Goal: Task Accomplishment & Management: Use online tool/utility

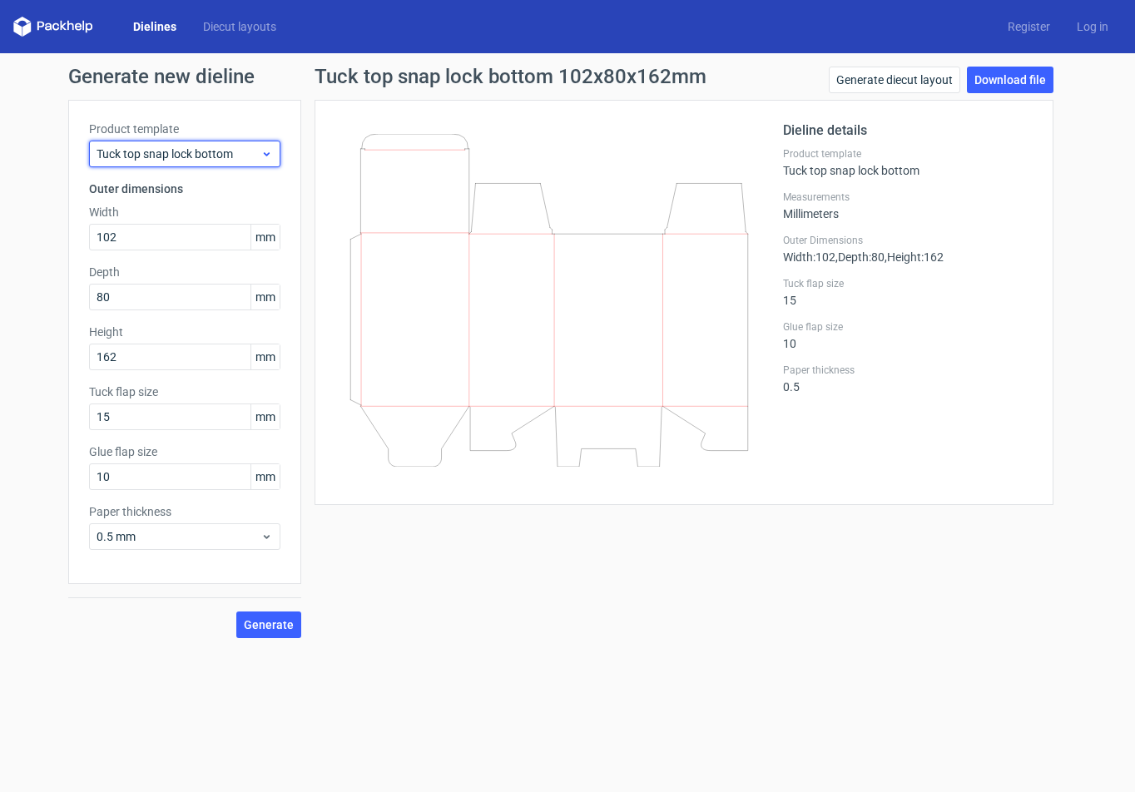
click at [209, 155] on span "Tuck top snap lock bottom" at bounding box center [179, 154] width 164 height 17
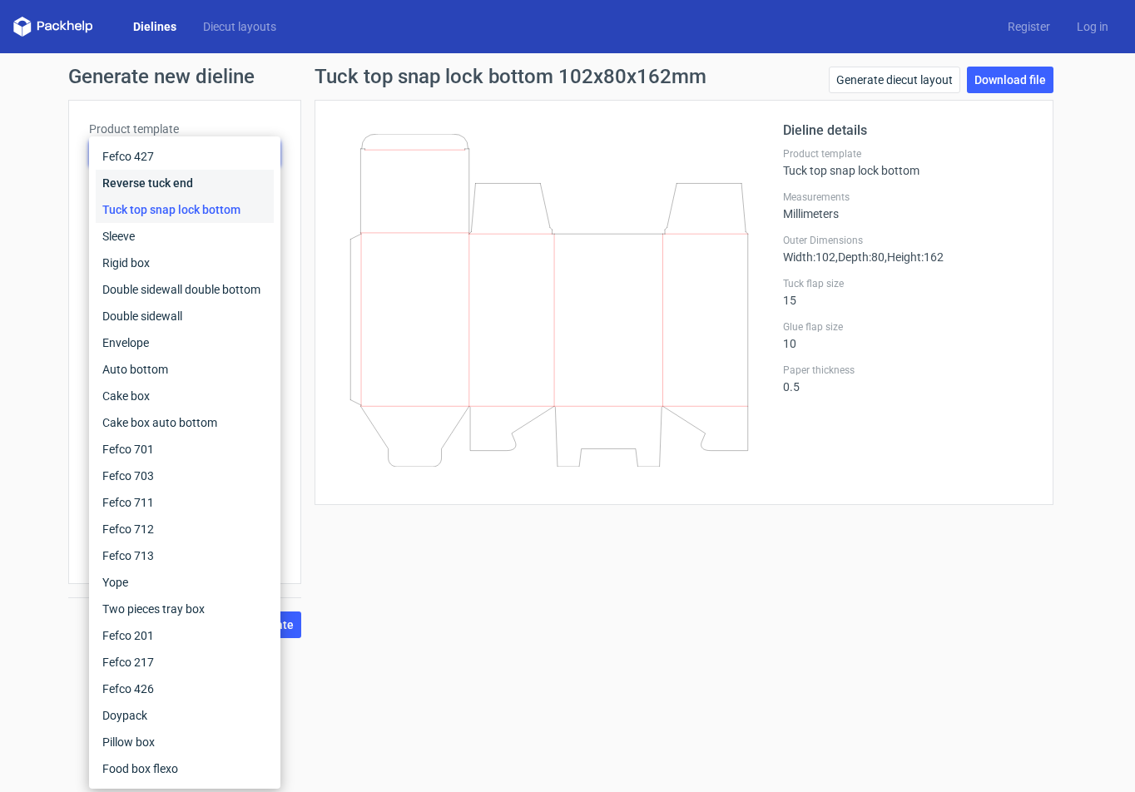
click at [209, 184] on div "Reverse tuck end" at bounding box center [185, 183] width 178 height 27
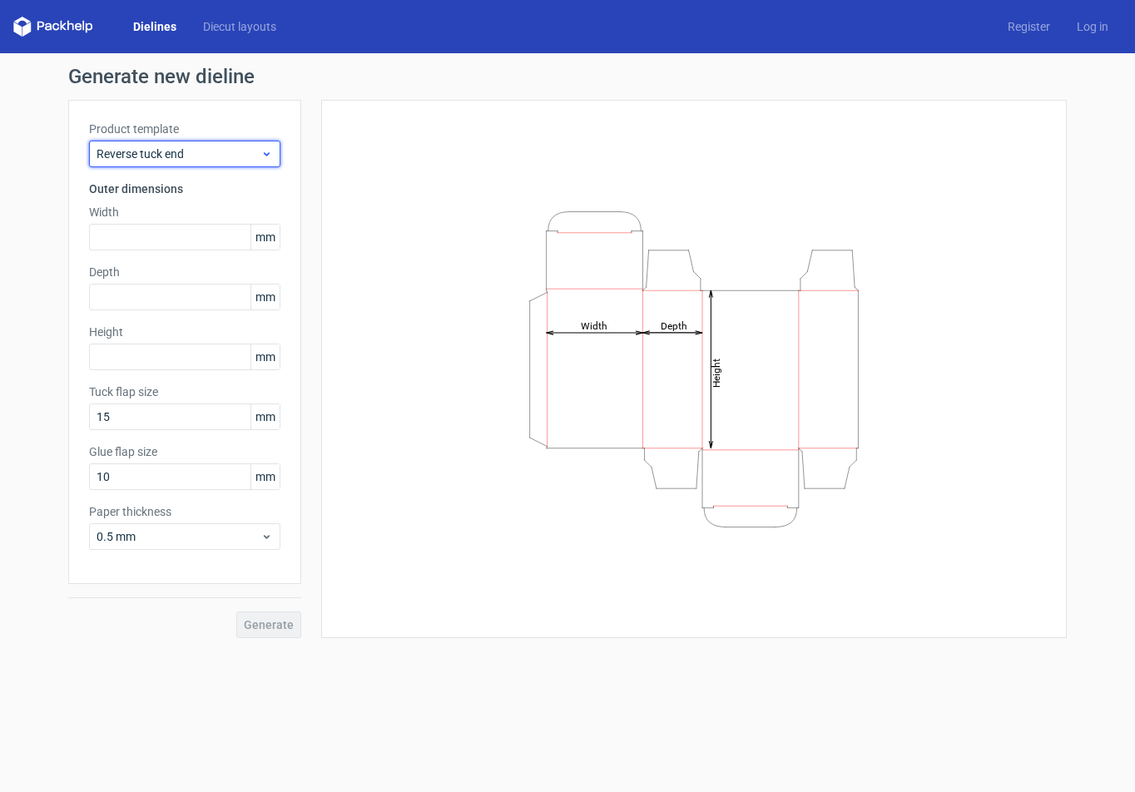
click at [136, 155] on span "Reverse tuck end" at bounding box center [179, 154] width 164 height 17
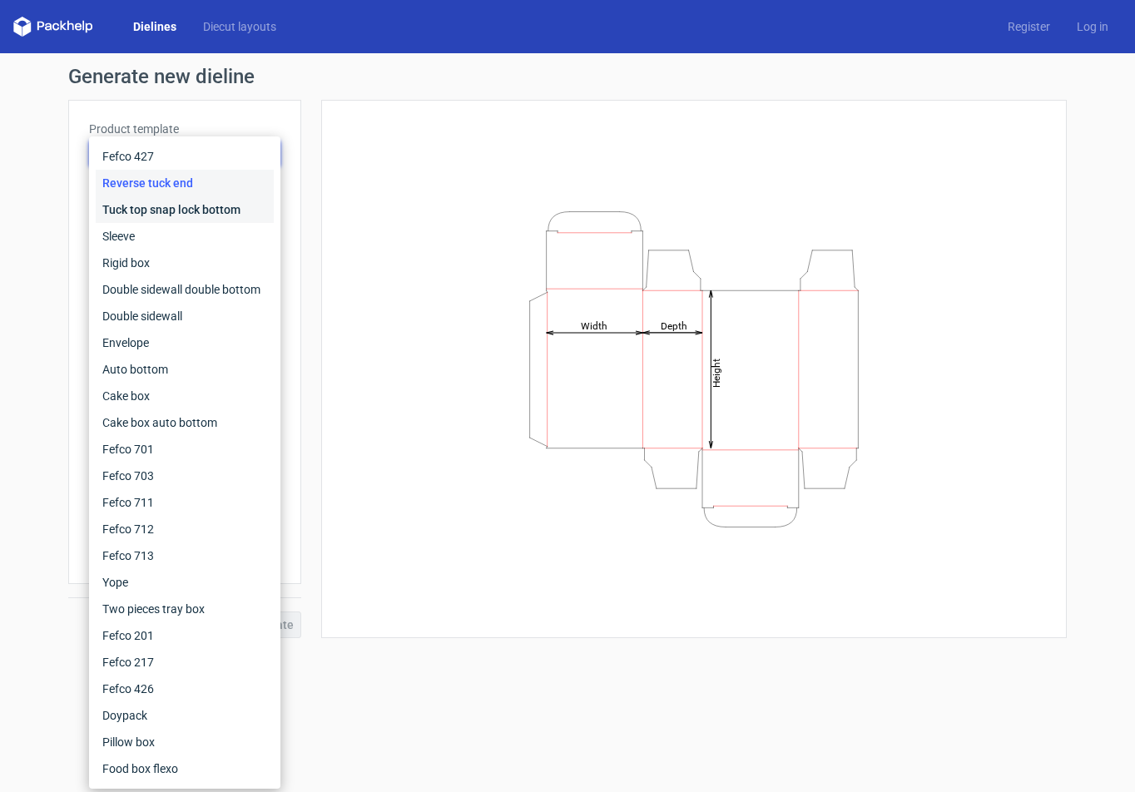
click at [165, 213] on div "Tuck top snap lock bottom" at bounding box center [185, 209] width 178 height 27
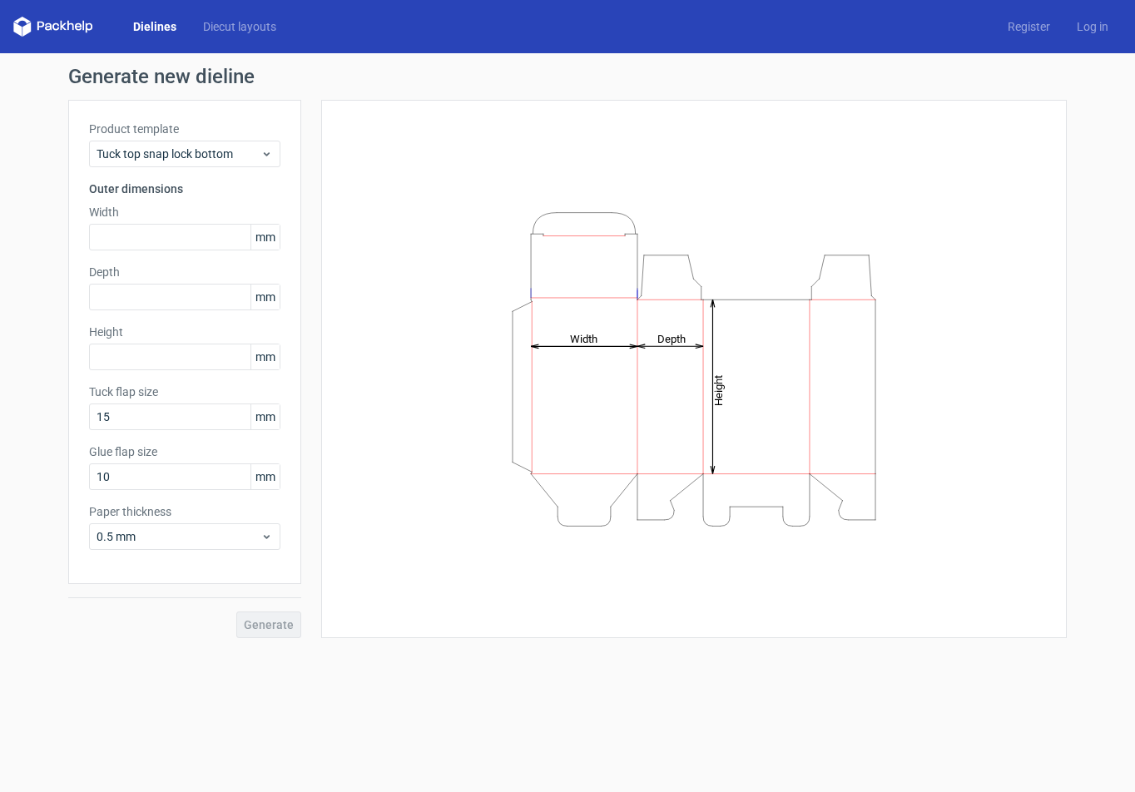
click at [181, 171] on div "Product template Tuck top snap lock bottom Outer dimensions Width mm Depth mm H…" at bounding box center [184, 342] width 233 height 484
click at [170, 158] on span "Tuck top snap lock bottom" at bounding box center [179, 154] width 164 height 17
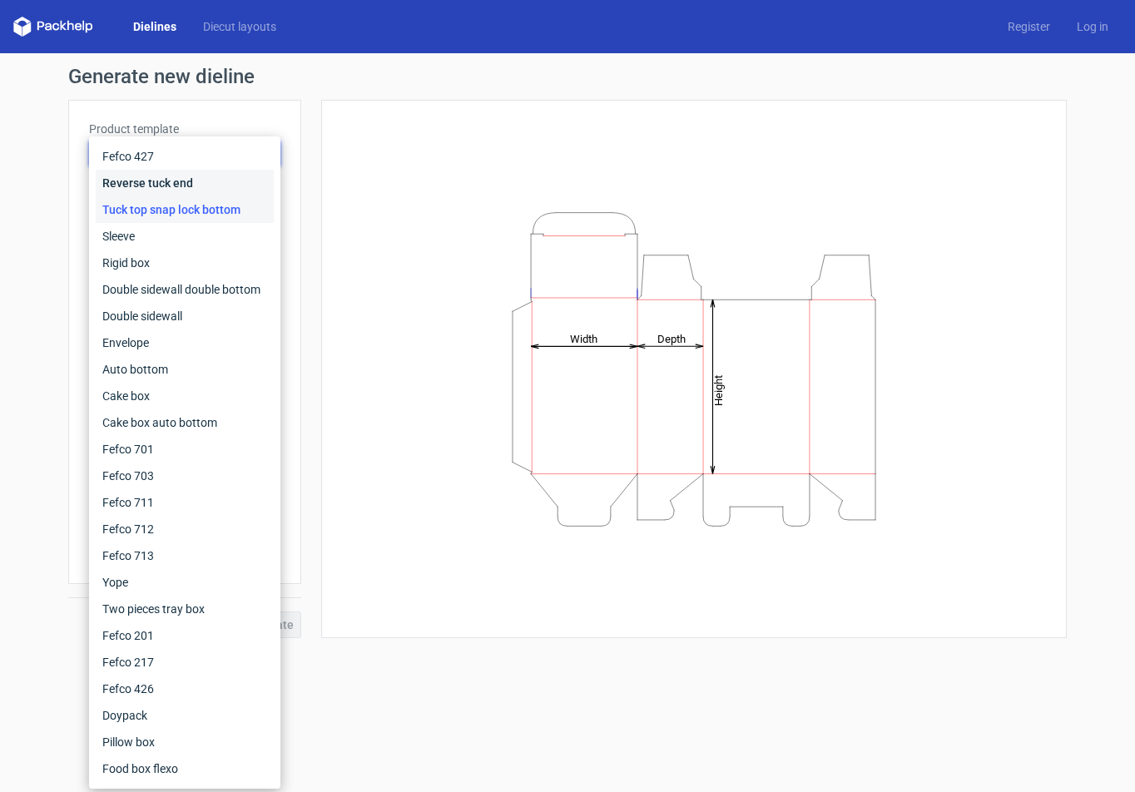
click at [157, 181] on div "Reverse tuck end" at bounding box center [185, 183] width 178 height 27
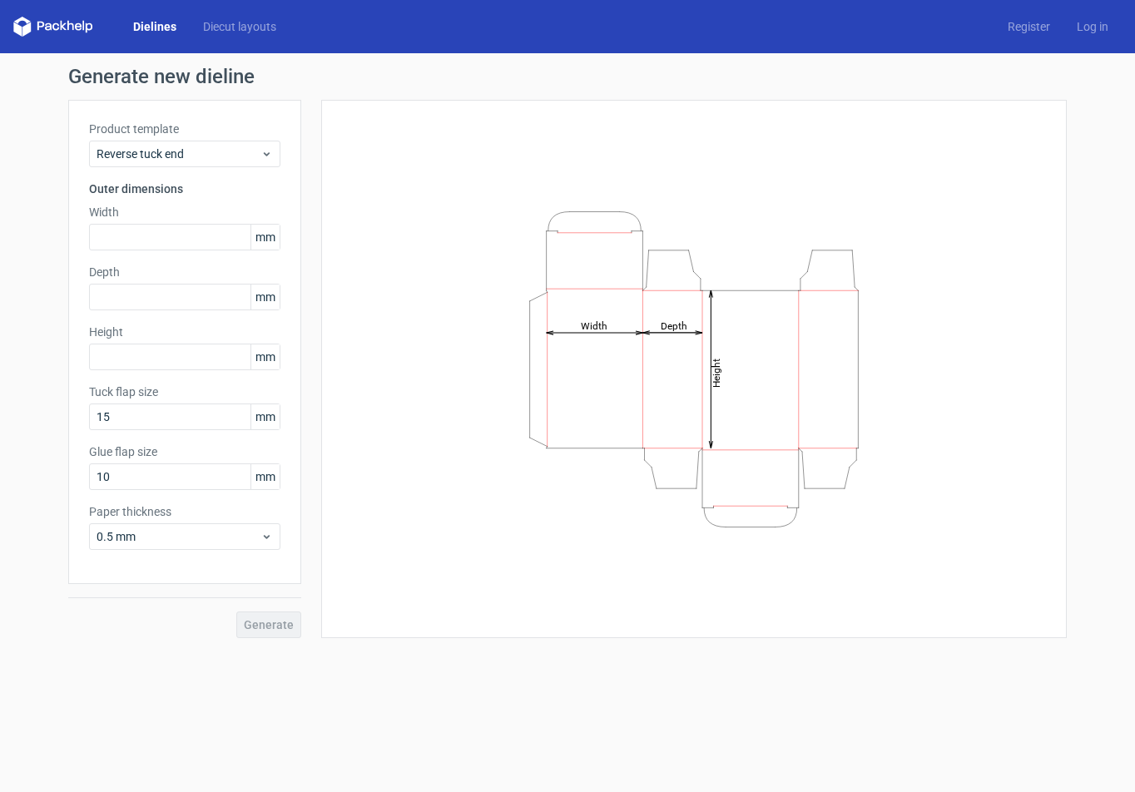
click at [276, 239] on span "mm" at bounding box center [264, 237] width 29 height 25
click at [266, 239] on span "mm" at bounding box center [264, 237] width 29 height 25
click at [131, 237] on input "text" at bounding box center [184, 237] width 191 height 27
click at [154, 235] on input "text" at bounding box center [184, 237] width 191 height 27
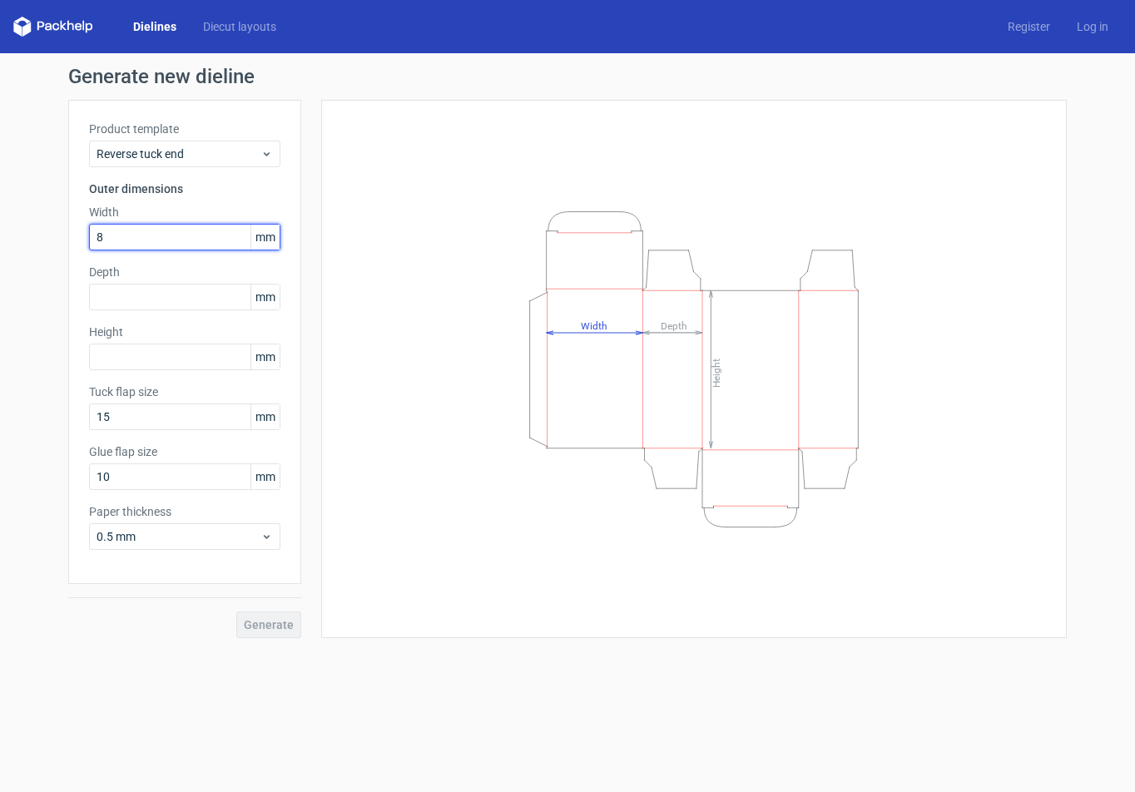
type input "80"
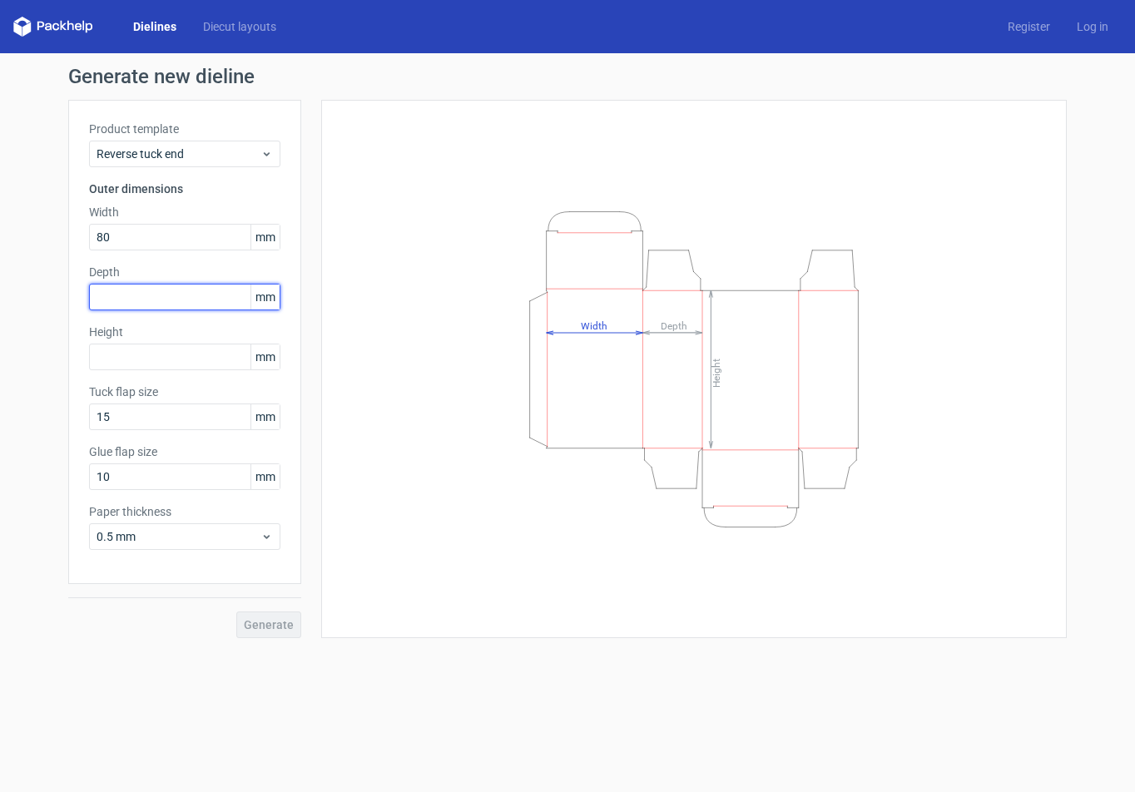
click at [131, 294] on input "text" at bounding box center [184, 297] width 191 height 27
type input "80"
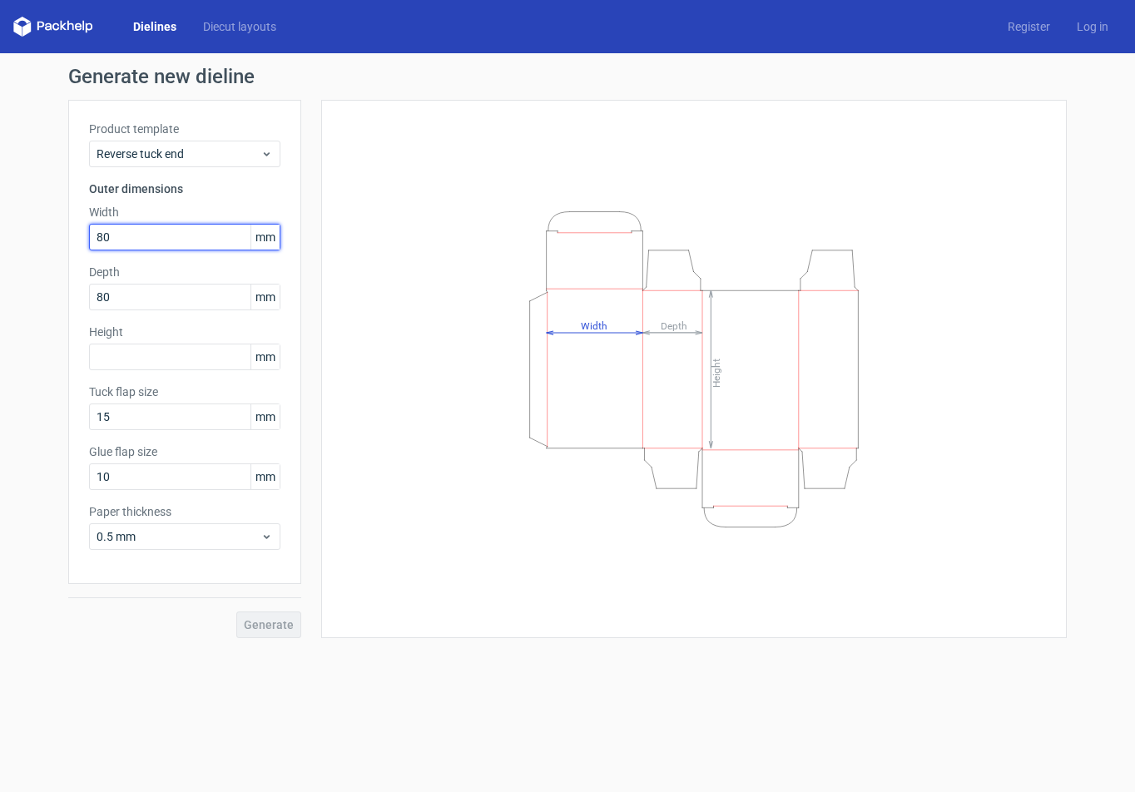
click at [125, 228] on input "80" at bounding box center [184, 237] width 191 height 27
click at [0, 225] on html "Dielines Diecut layouts Register Log in Generate new dieline Product template R…" at bounding box center [567, 396] width 1135 height 792
drag, startPoint x: -14, startPoint y: 223, endPoint x: -42, endPoint y: 223, distance: 27.5
click at [0, 223] on html "Dielines Diecut layouts Register Log in Generate new dieline Product template R…" at bounding box center [567, 396] width 1135 height 792
type input "102"
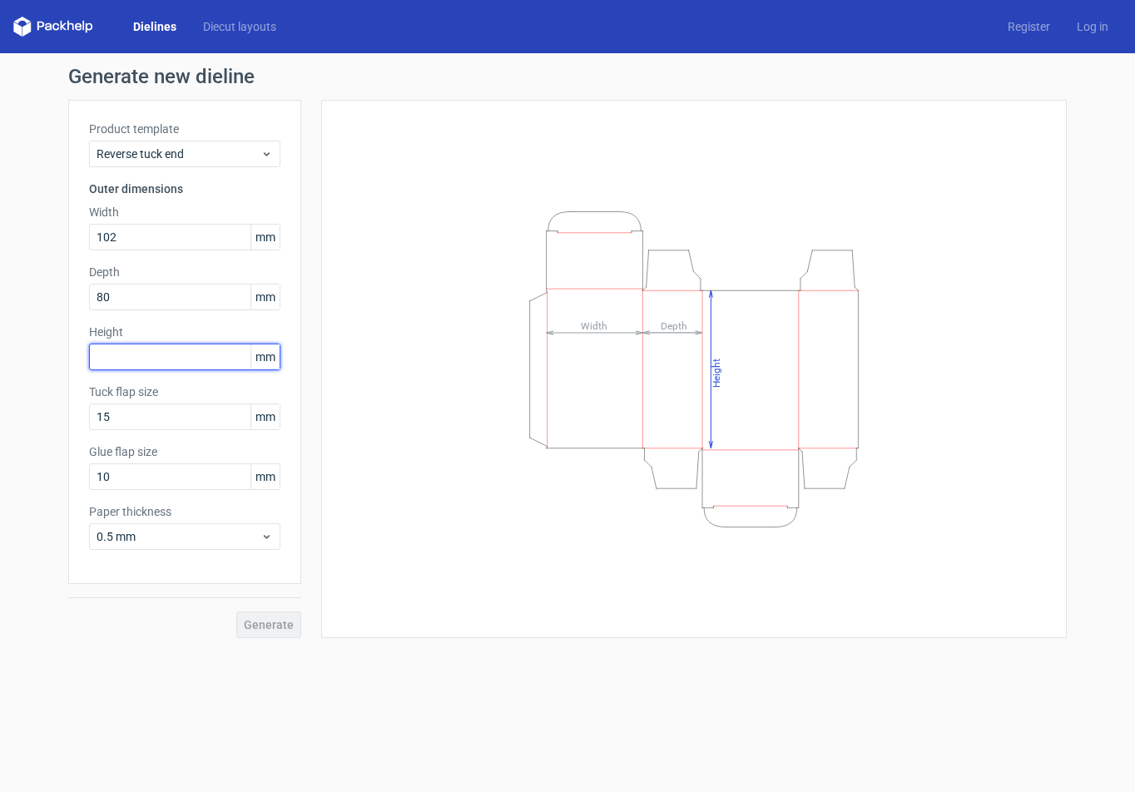
click at [123, 360] on input "text" at bounding box center [184, 357] width 191 height 27
type input "162"
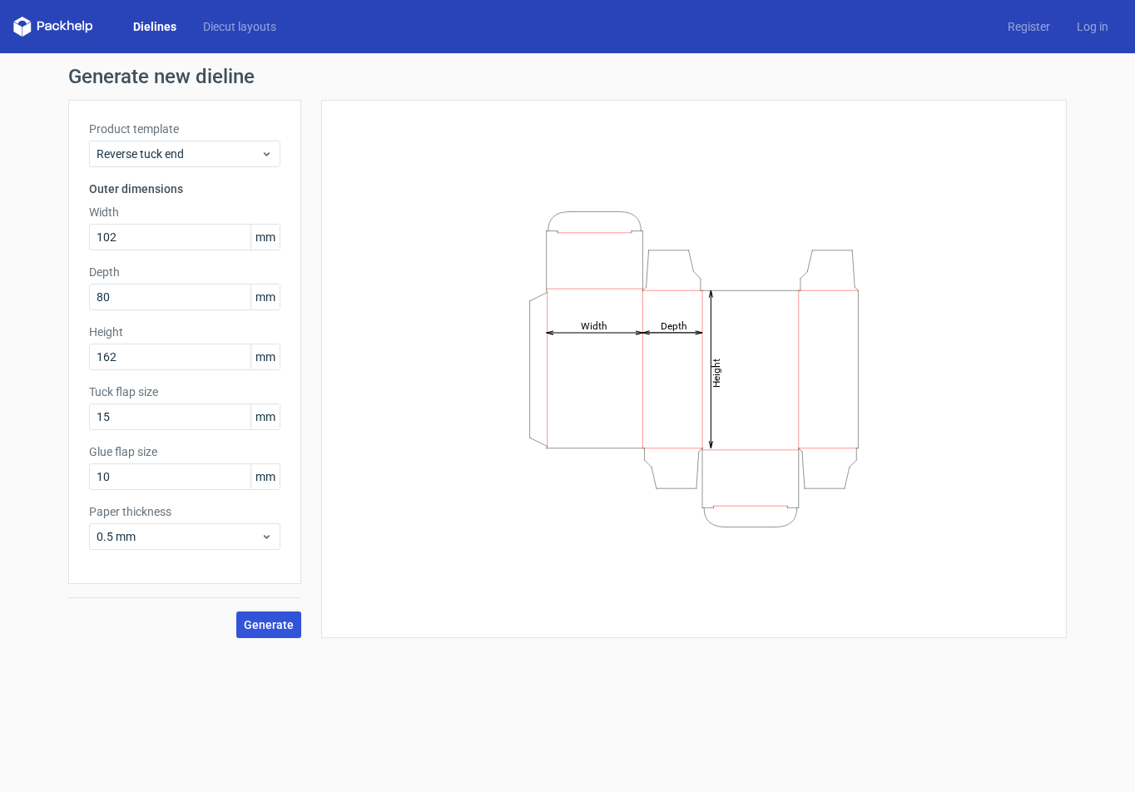
click at [276, 620] on span "Generate" at bounding box center [269, 625] width 50 height 12
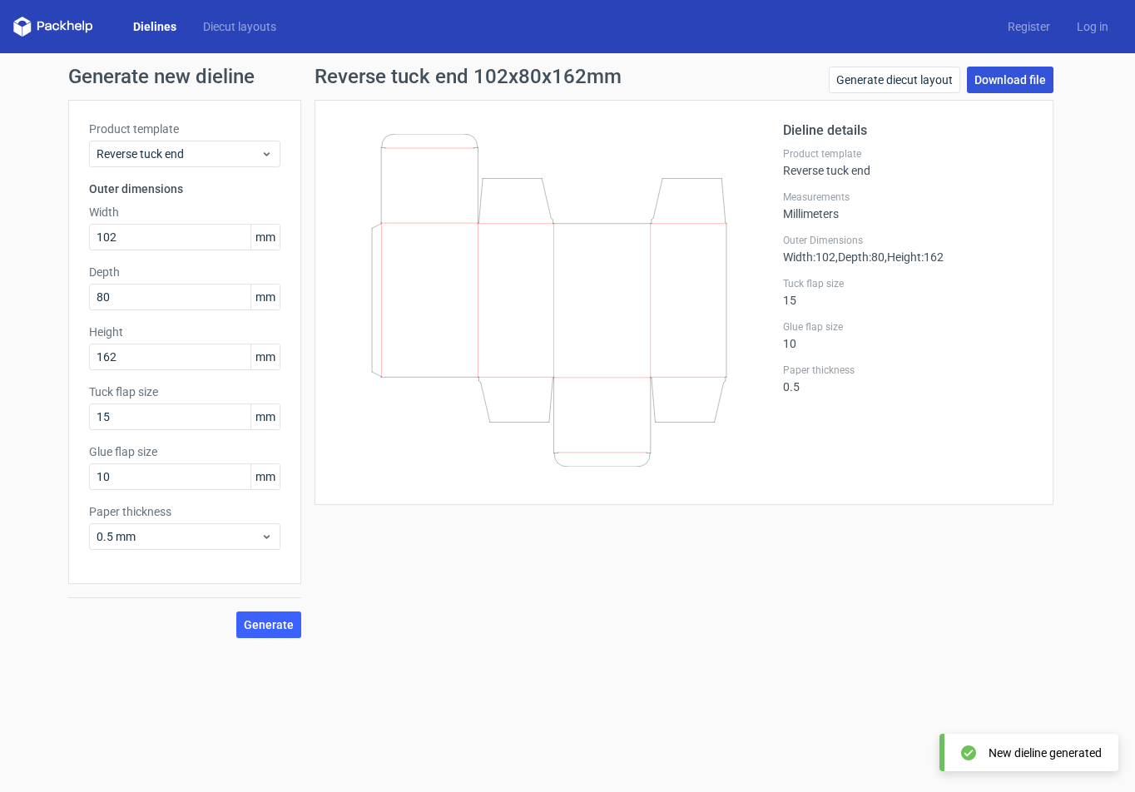
click at [1013, 88] on link "Download file" at bounding box center [1010, 80] width 87 height 27
